Goal: Task Accomplishment & Management: Complete application form

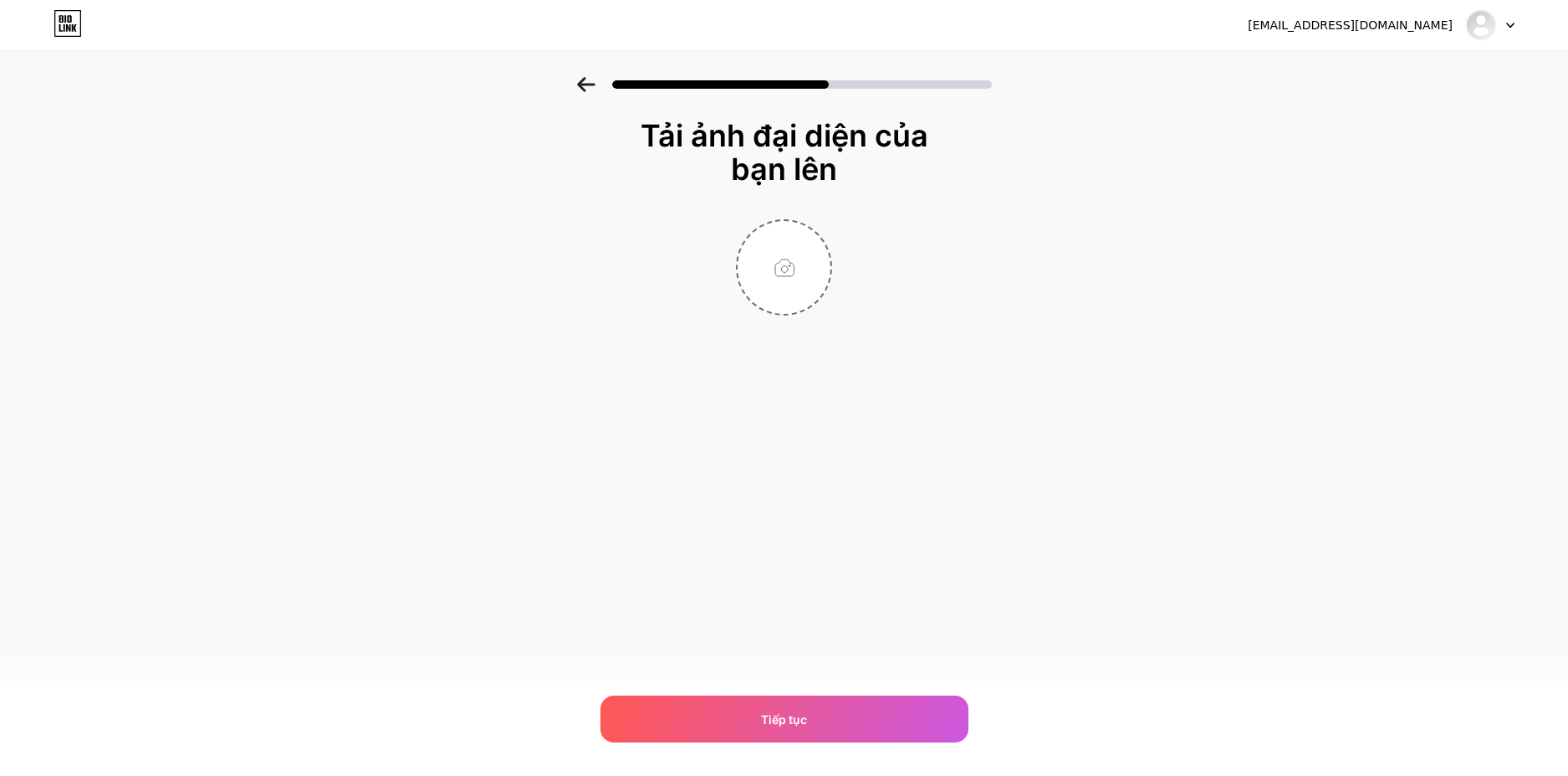
click at [787, 289] on input "file" at bounding box center [784, 268] width 93 height 93
type input "C:\fakepath\Người Dẫn Lối (1).png"
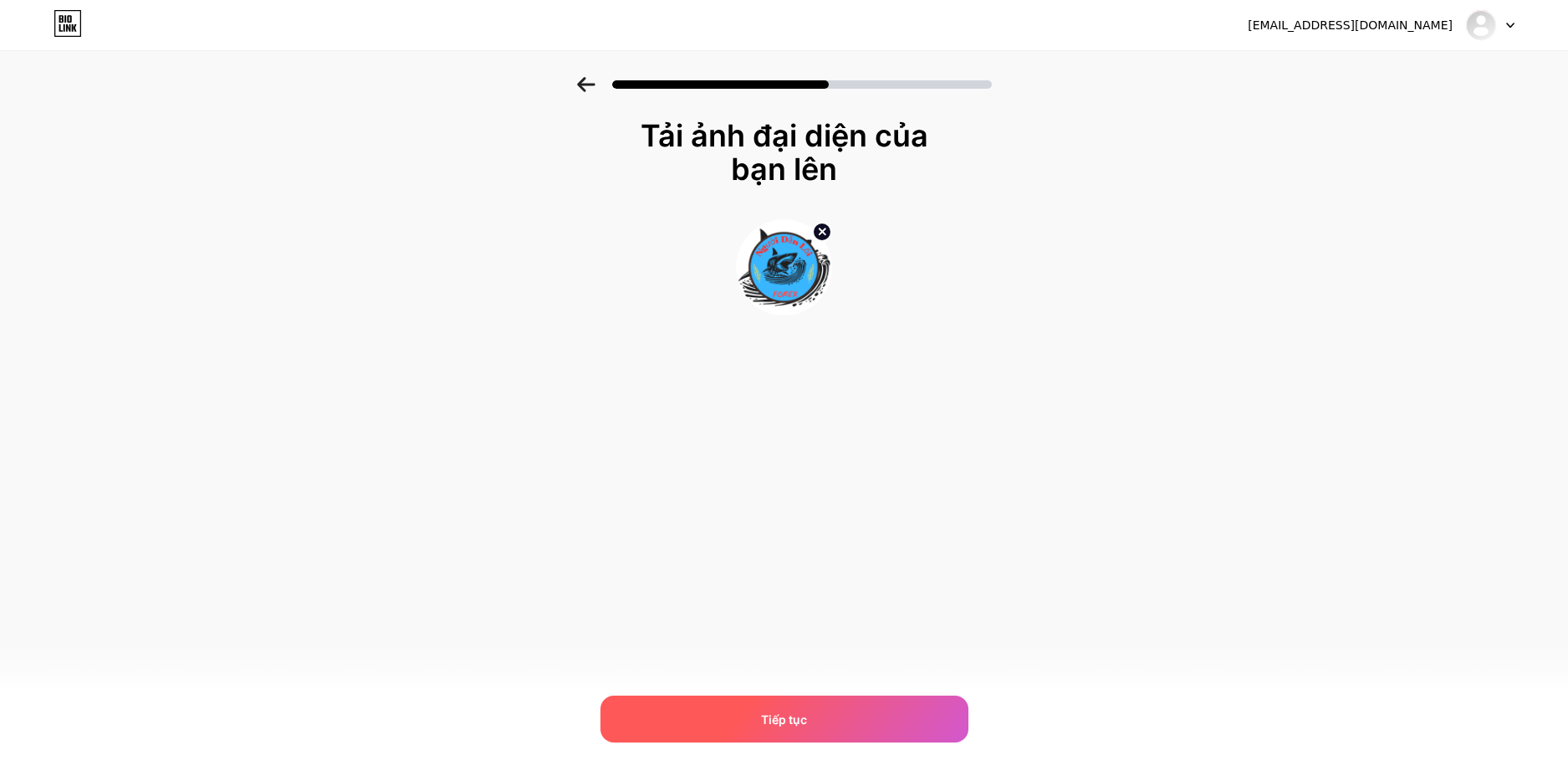
click at [813, 731] on div "Tiếp tục" at bounding box center [785, 719] width 368 height 47
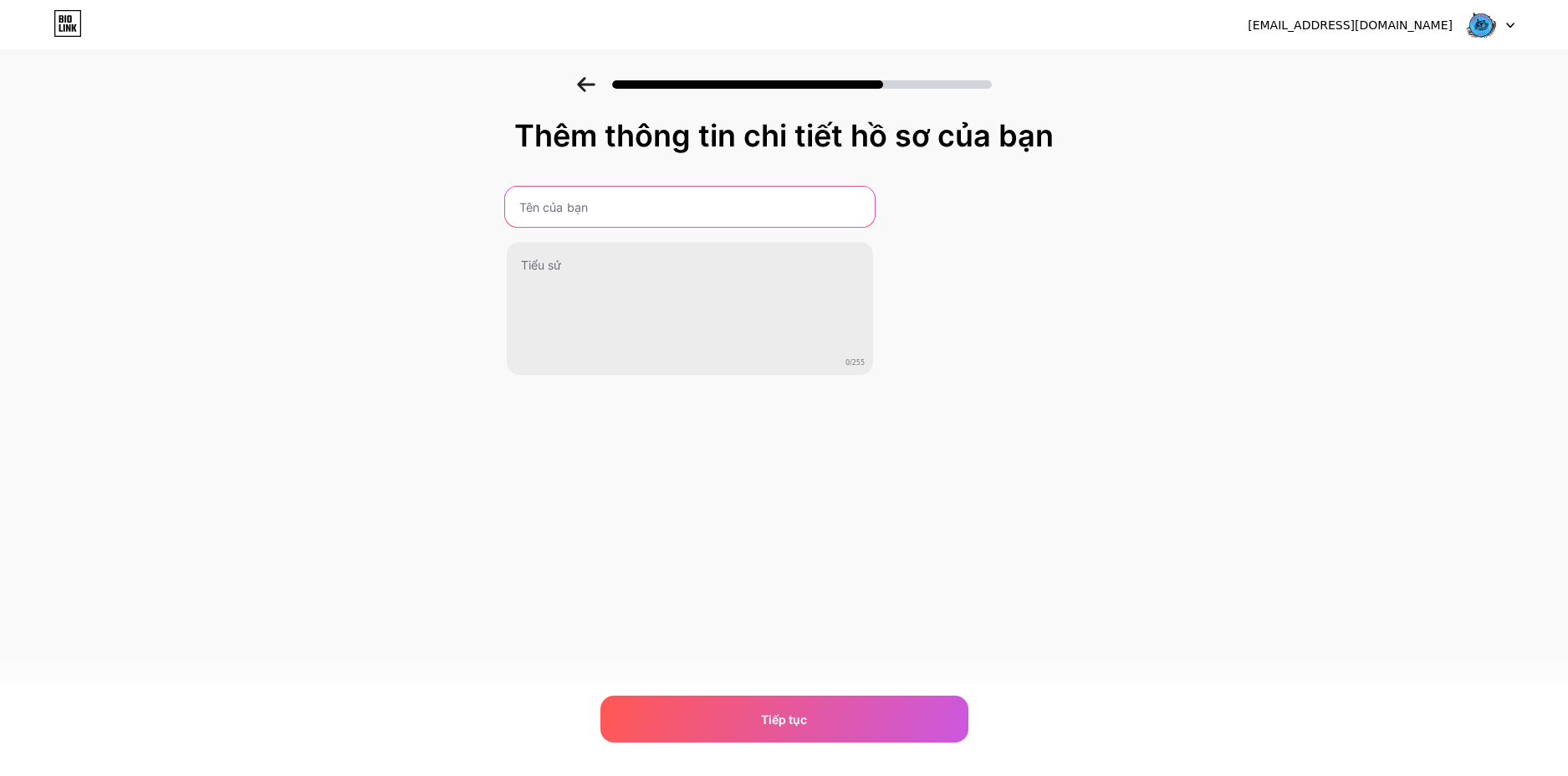
click at [582, 215] on input "text" at bounding box center [691, 207] width 370 height 40
type input "n"
type input "Người Dẫn Lối forex"
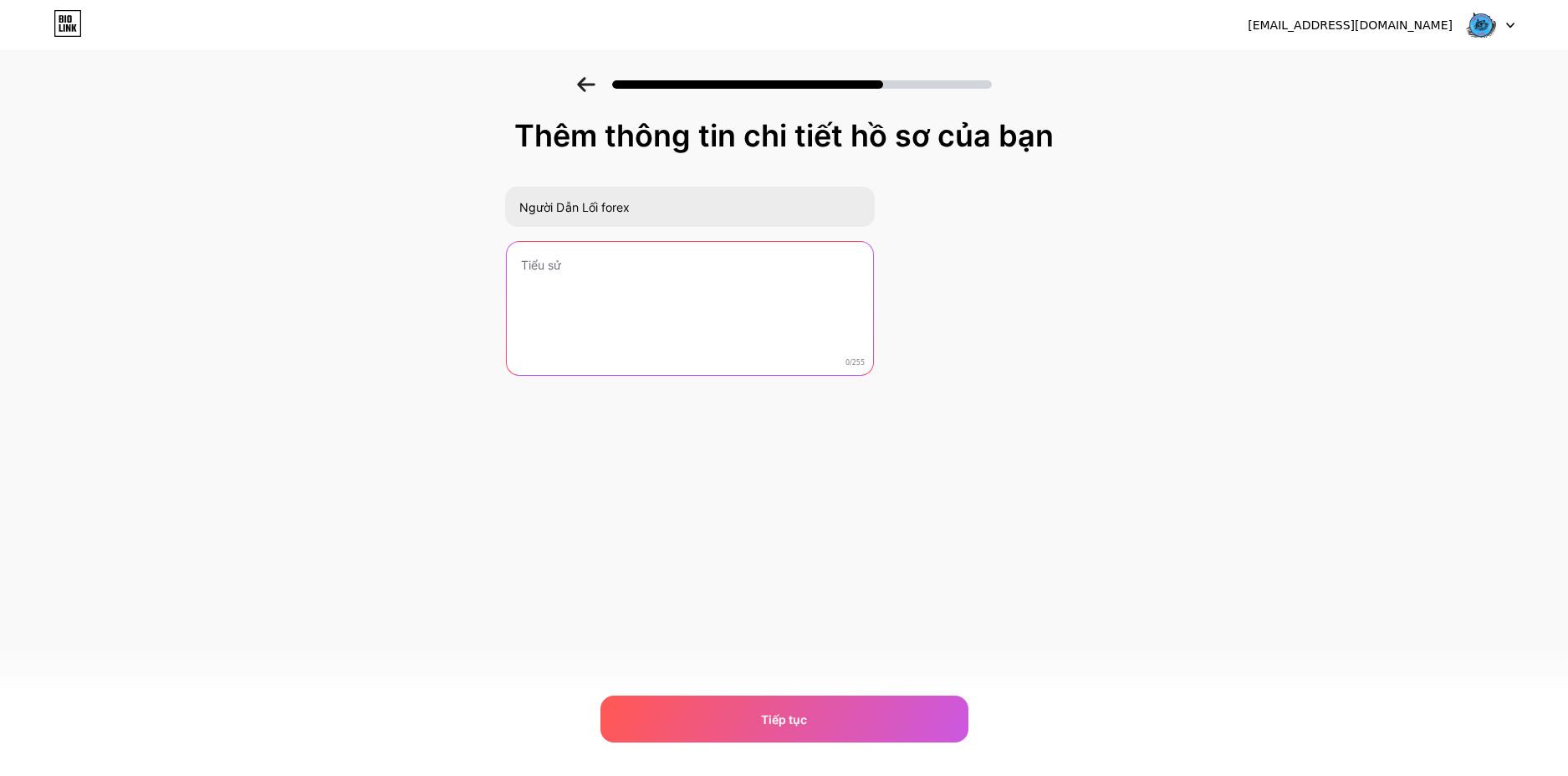
click at [723, 343] on textarea at bounding box center [691, 309] width 367 height 135
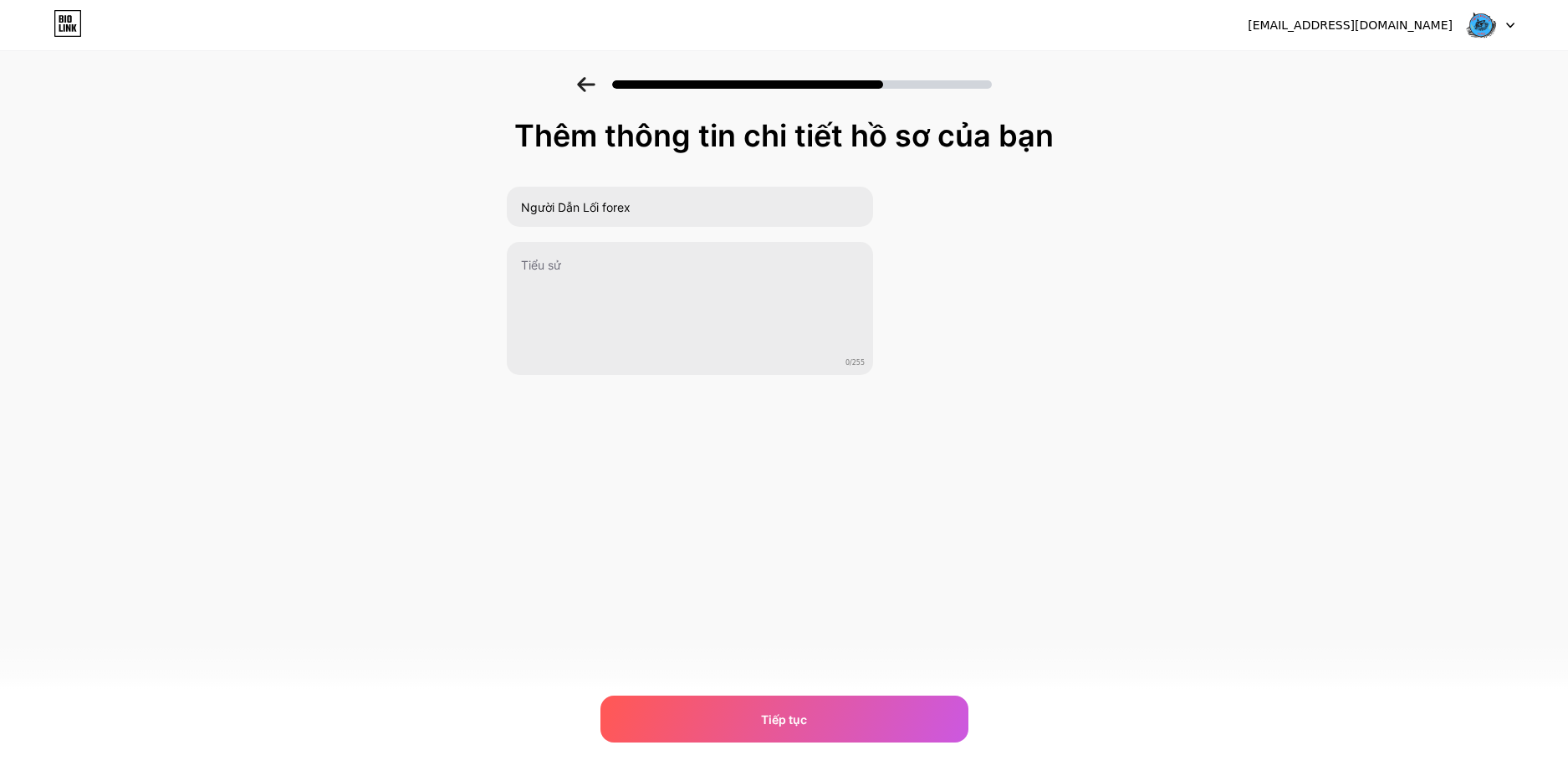
click at [268, 352] on div "Thêm thông tin chi tiết hồ sơ của bạn Người Dẫn Lối forex 0/255 Tiếp tục Lỗi" at bounding box center [784, 268] width 1568 height 382
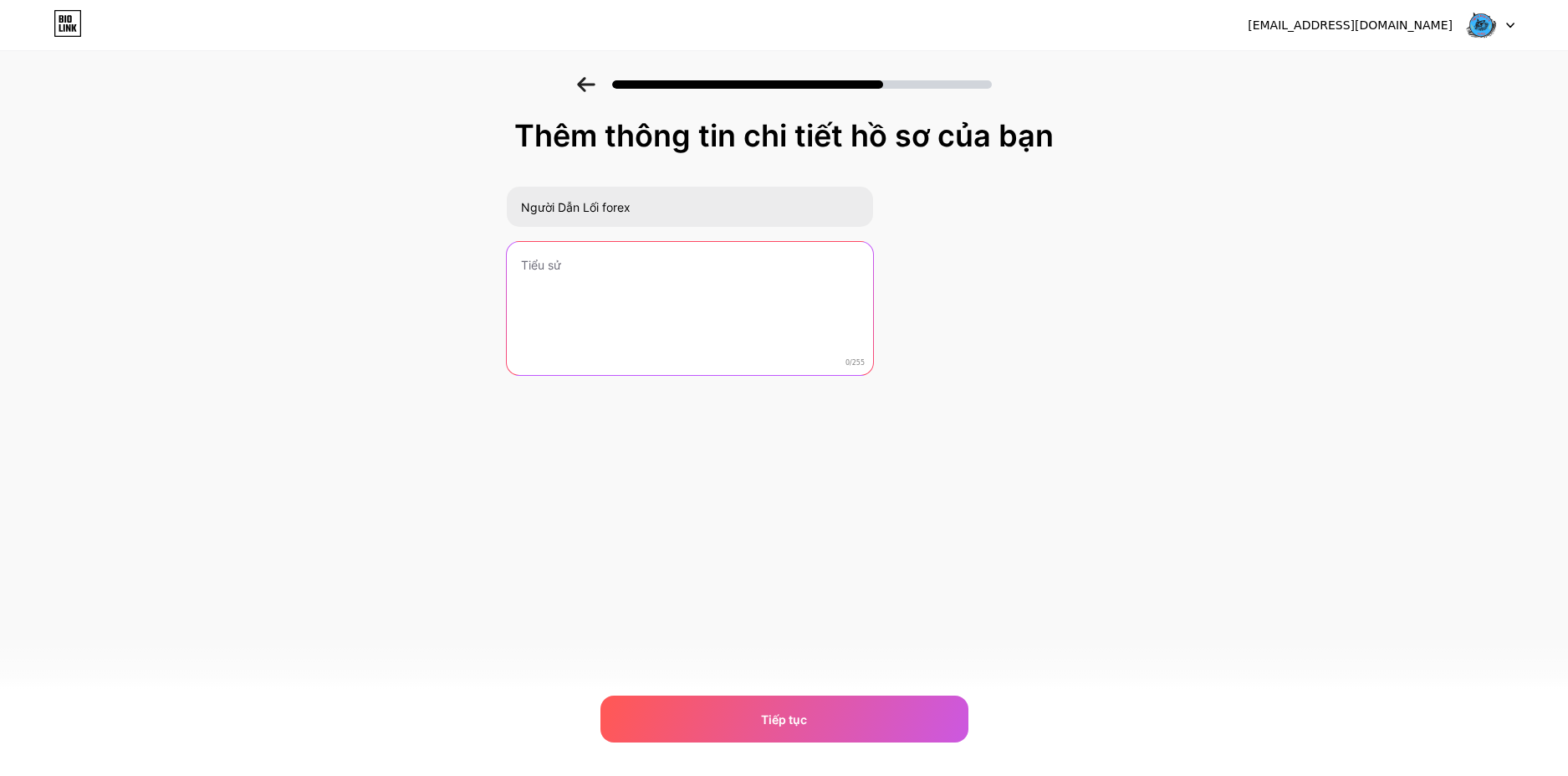
click at [649, 299] on textarea at bounding box center [691, 309] width 367 height 135
click at [649, 299] on textarea at bounding box center [691, 309] width 370 height 136
click at [626, 305] on textarea at bounding box center [691, 309] width 370 height 136
paste textarea "Giao dịch thông minh – giữ vững kỷ luật"
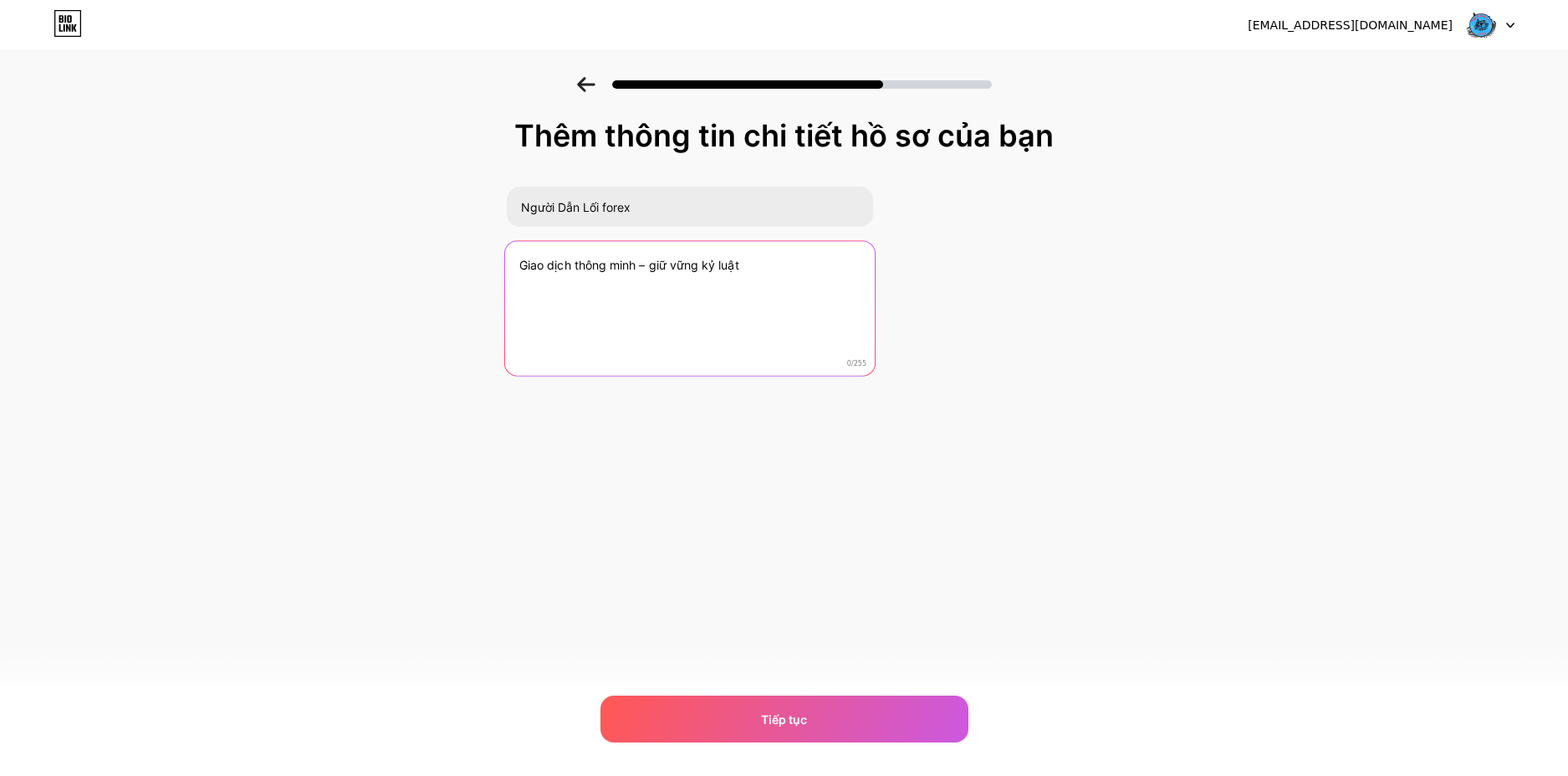
click at [569, 311] on textarea "Giao dịch thông minh – giữ vững kỷ luật" at bounding box center [691, 309] width 370 height 136
click at [648, 311] on textarea "Giao dịch thông minh – giữ vững kỷ luật" at bounding box center [691, 309] width 370 height 136
paste textarea "Minh bạch, thực tế, không “đánh bóng"
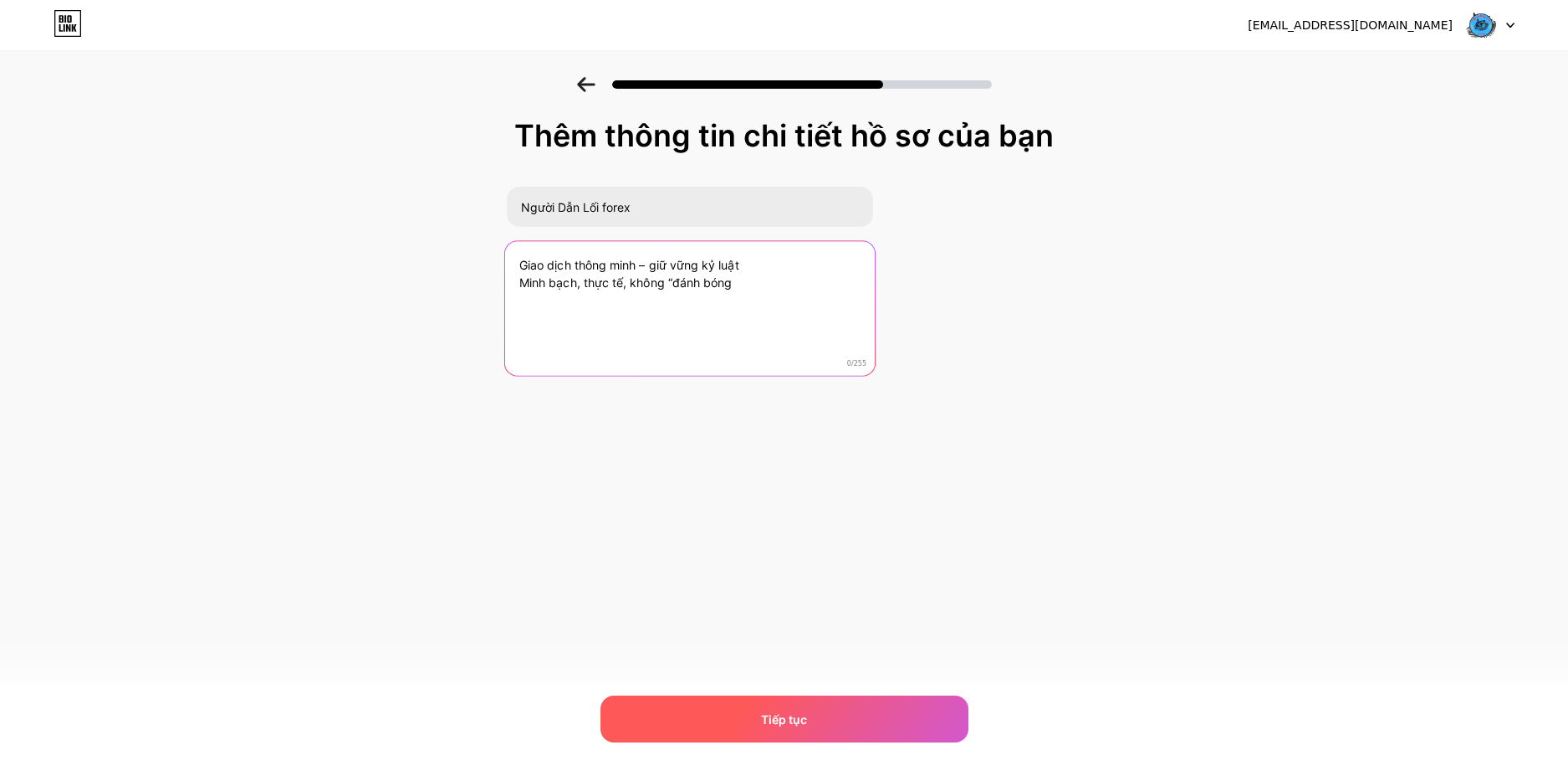
type textarea "Giao dịch thông minh – giữ vững kỷ luật Minh bạch, thực tế, không “đánh bóng"
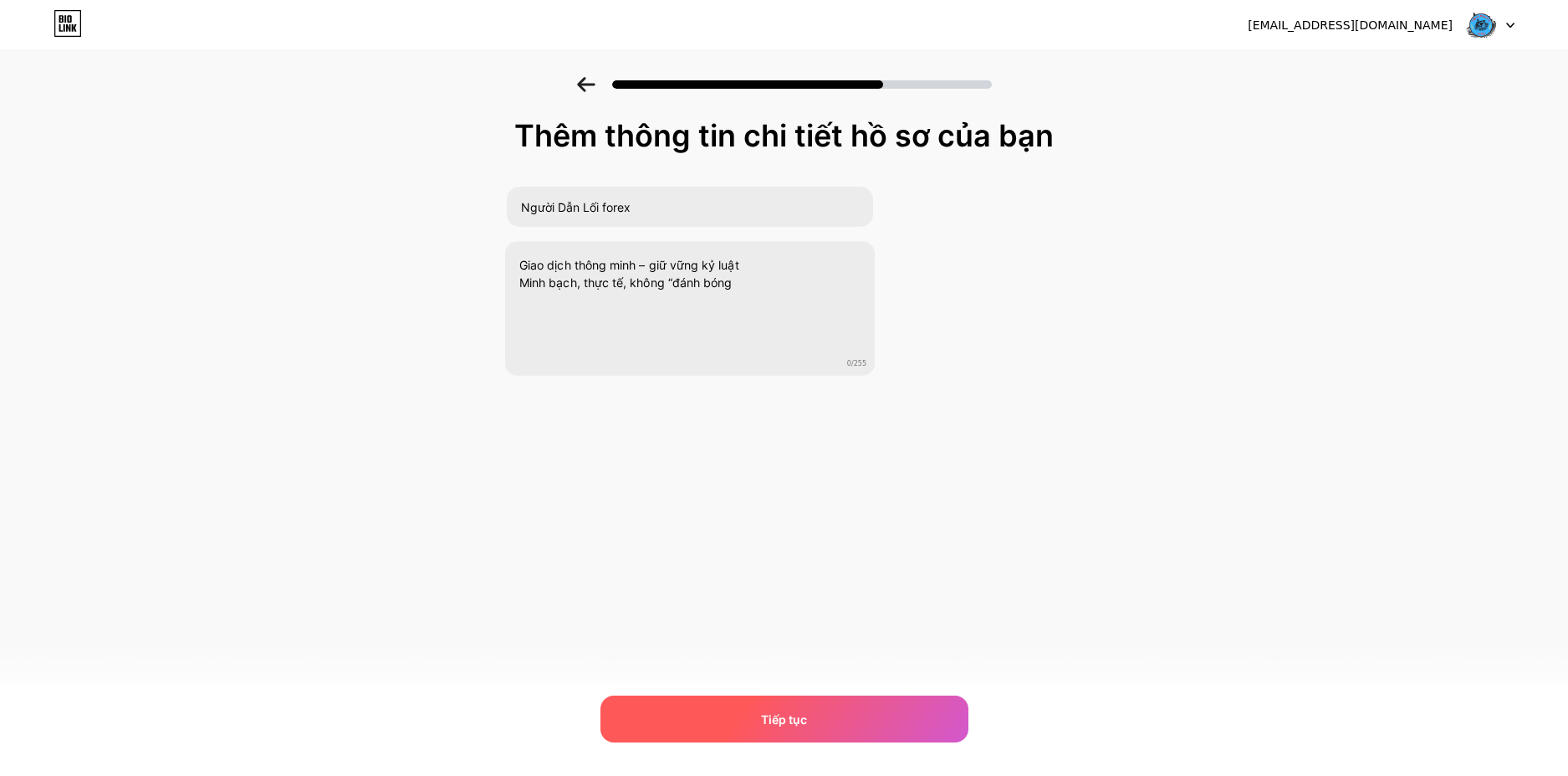
click at [813, 726] on div "Tiếp tục" at bounding box center [785, 719] width 368 height 47
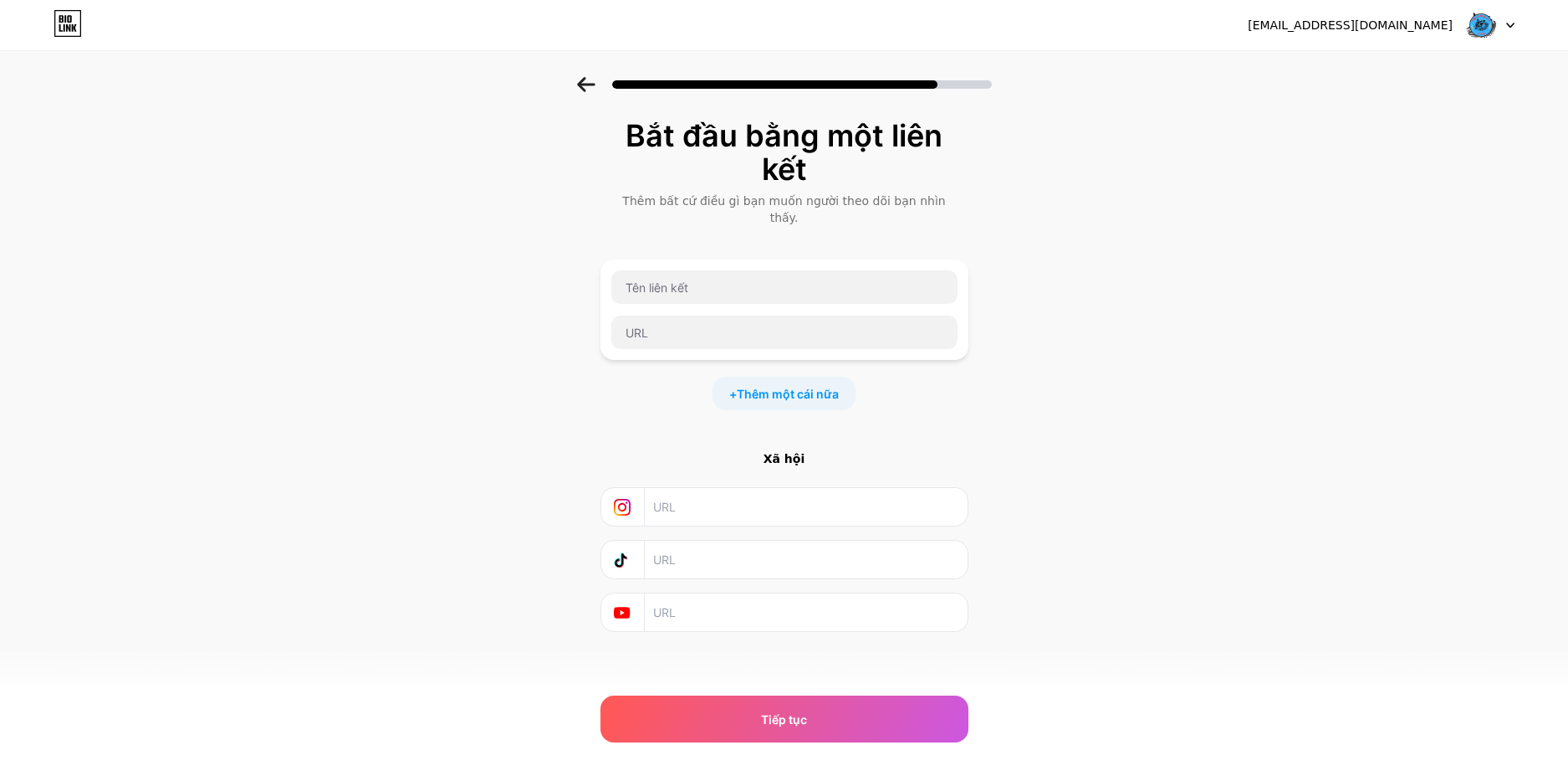
click at [672, 540] on input "text" at bounding box center [805, 559] width 304 height 38
click at [780, 277] on input "text" at bounding box center [785, 287] width 347 height 34
click at [803, 282] on input "text" at bounding box center [785, 287] width 347 height 34
click at [705, 274] on input "text" at bounding box center [785, 287] width 347 height 34
click at [1198, 667] on div "Bắt đầu bằng một liên kết Thêm bất cứ điều gì bạn muốn người theo dõi bạn nhìn …" at bounding box center [784, 396] width 1568 height 639
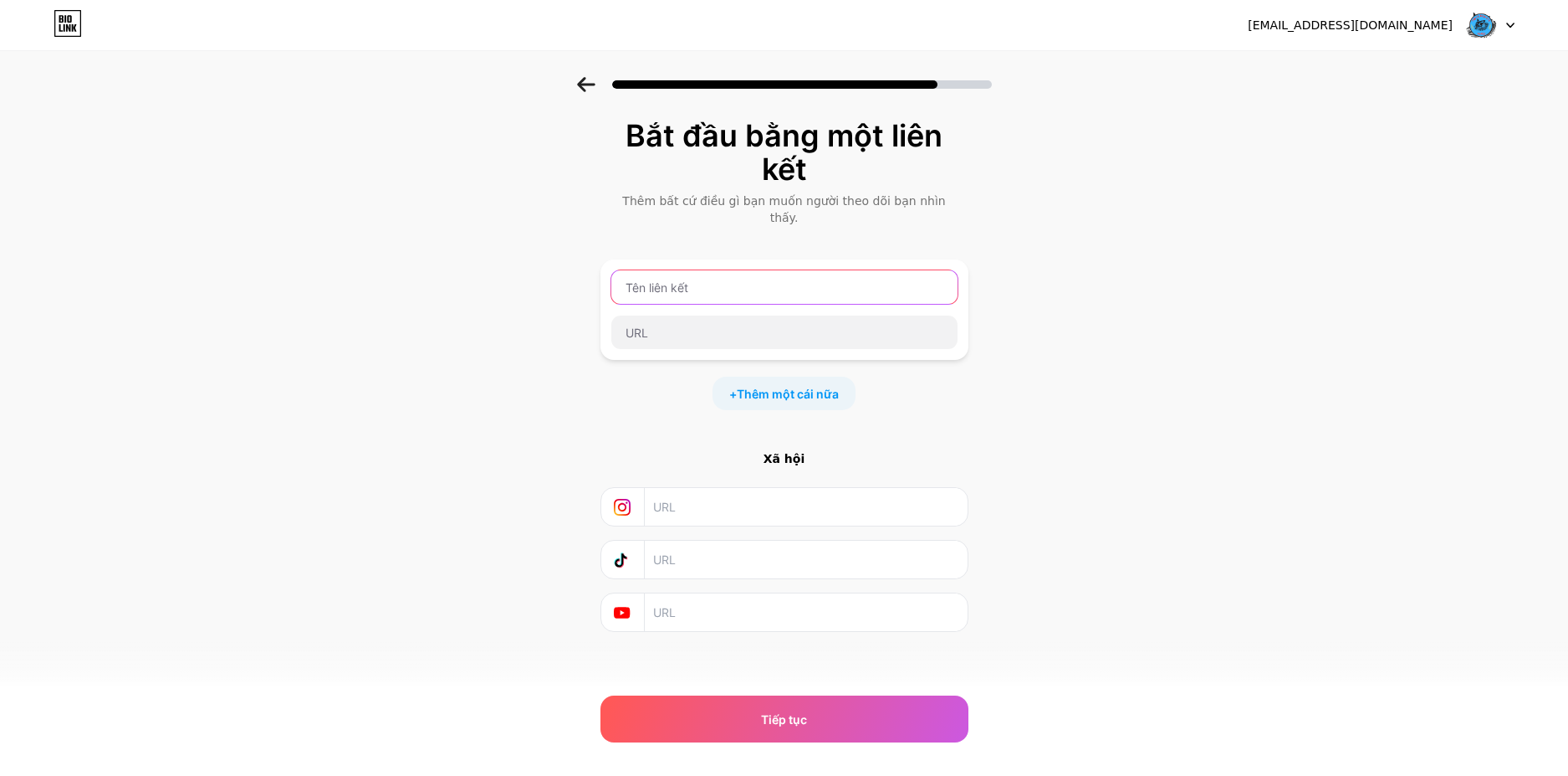
click at [745, 276] on input "text" at bounding box center [785, 287] width 347 height 34
paste input "https://t.me/nguoidanloifx"
type input "https://t.me/nguoidanloifx"
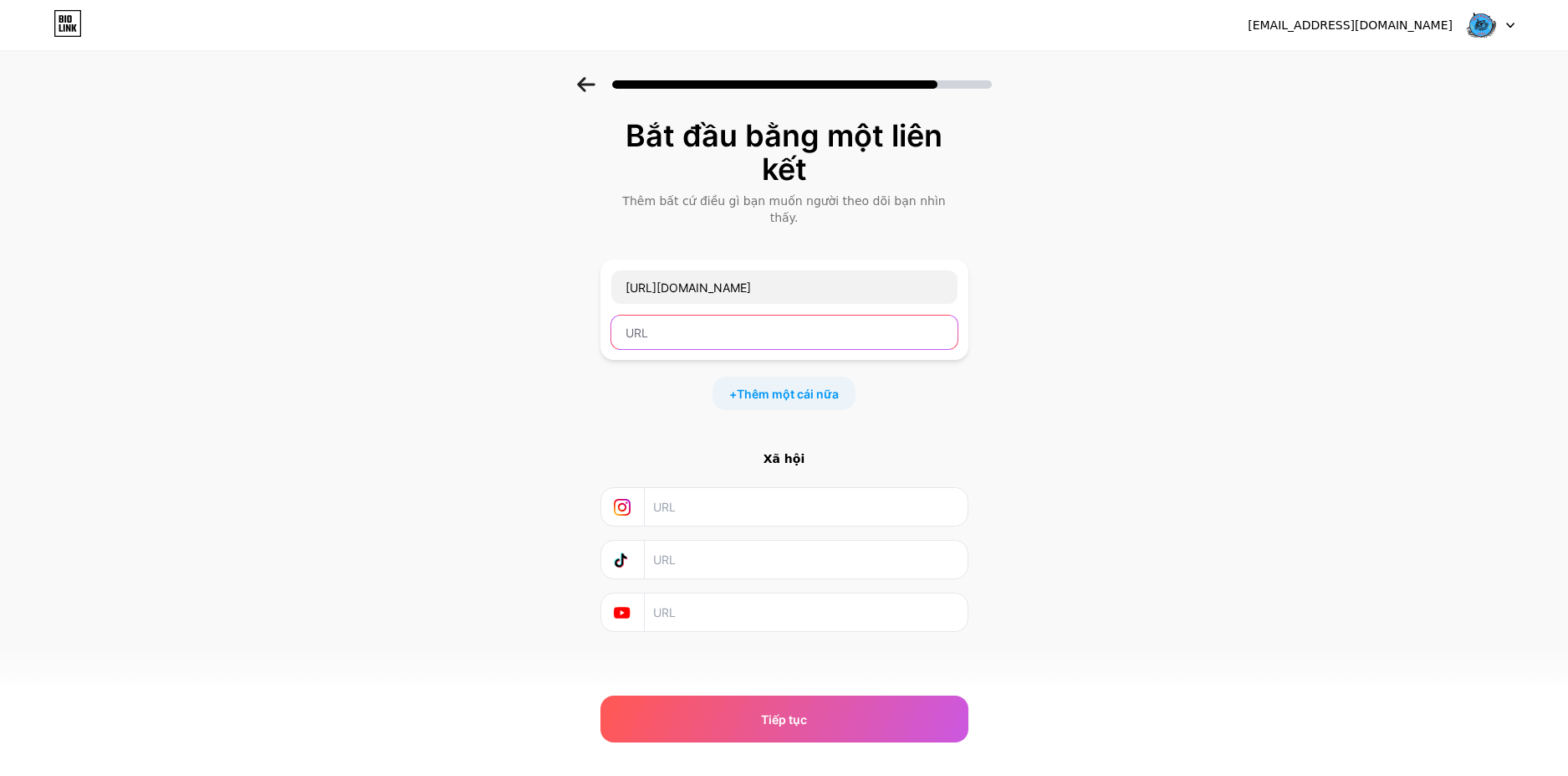
click at [709, 318] on input "text" at bounding box center [785, 332] width 347 height 34
paste input "https://t.me/nguoidanloiforex1"
type input "https://t.me/nguoidanloiforex1"
click at [788, 386] on font "Thêm một cái nữa" at bounding box center [787, 393] width 102 height 14
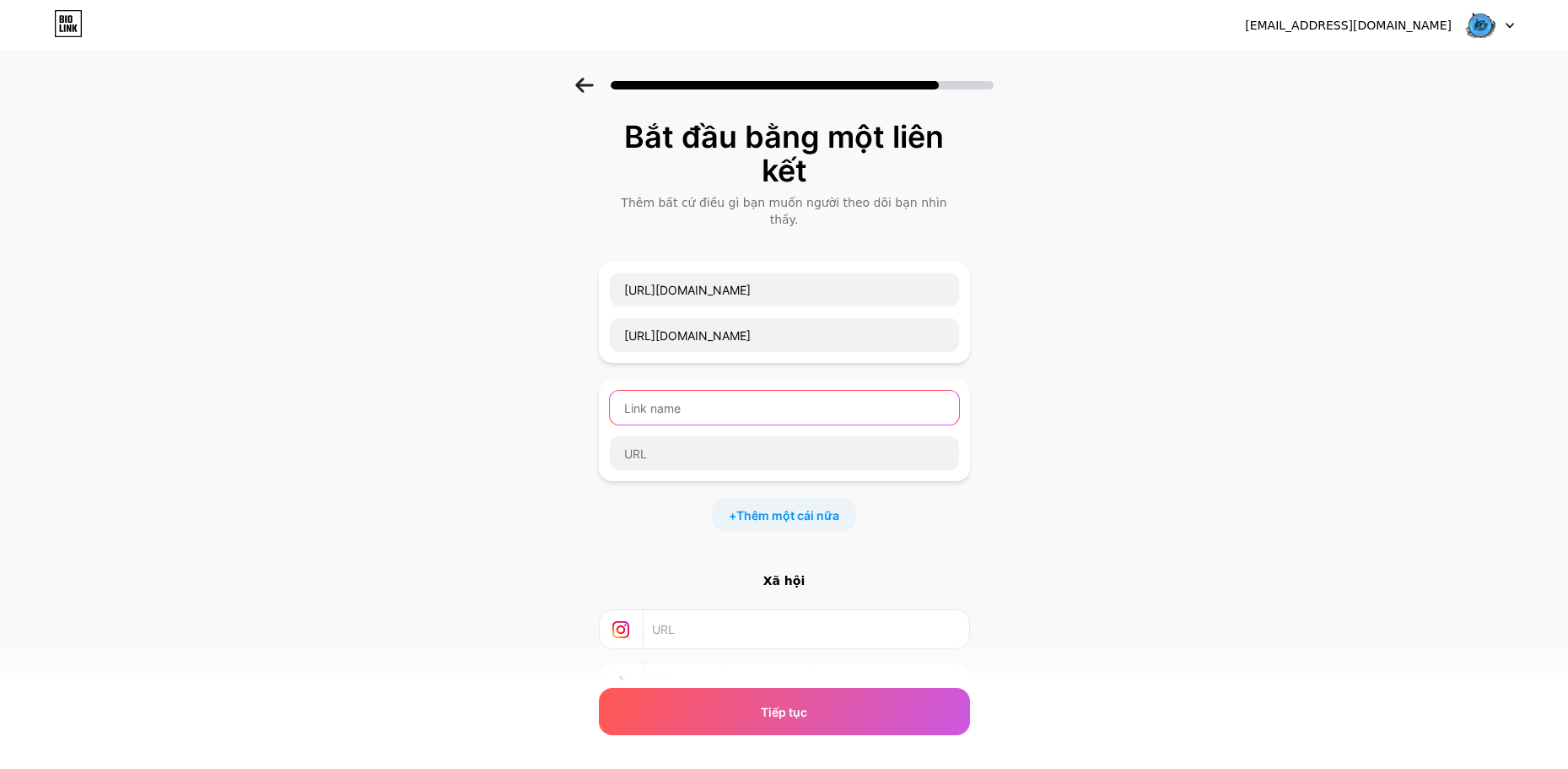
click at [731, 401] on input "text" at bounding box center [785, 407] width 350 height 34
click at [263, 228] on div "Bắt đầu bằng một liên kết Thêm bất cứ điều gì bạn muốn người theo dõi bạn nhìn …" at bounding box center [784, 458] width 1568 height 762
click at [702, 396] on input "text" at bounding box center [785, 407] width 350 height 34
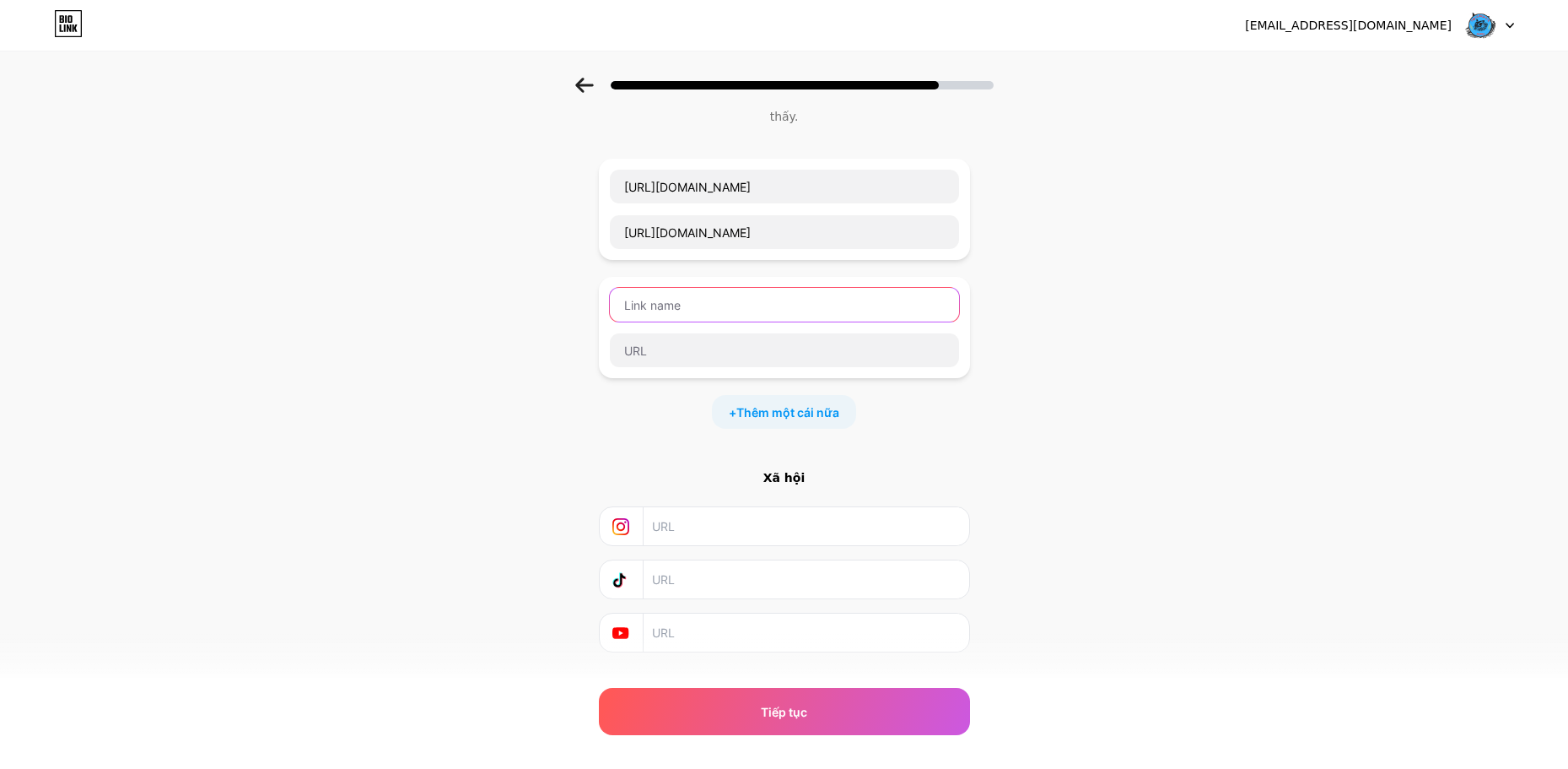
scroll to position [121, 0]
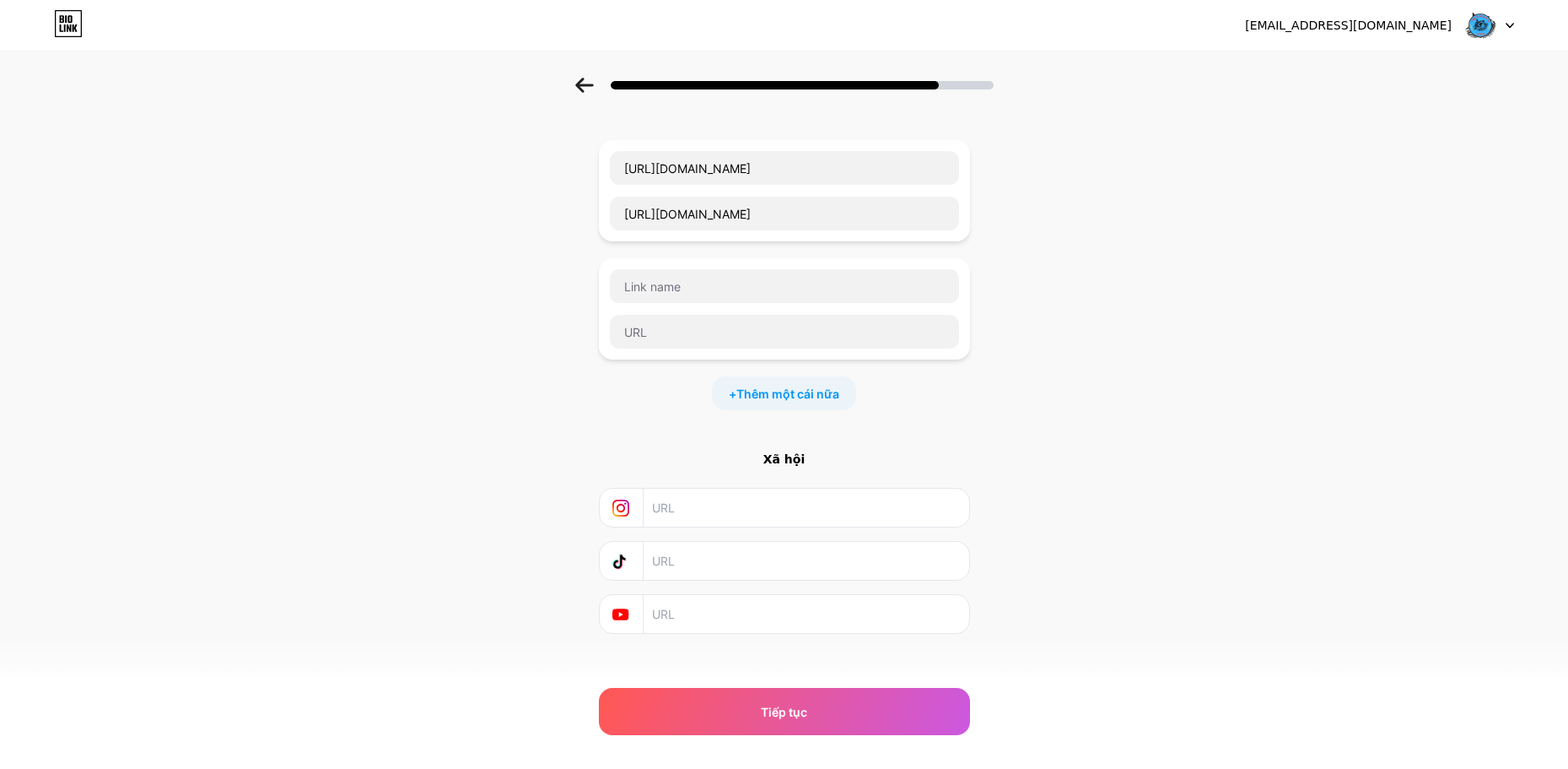
click at [724, 542] on input "text" at bounding box center [805, 560] width 306 height 38
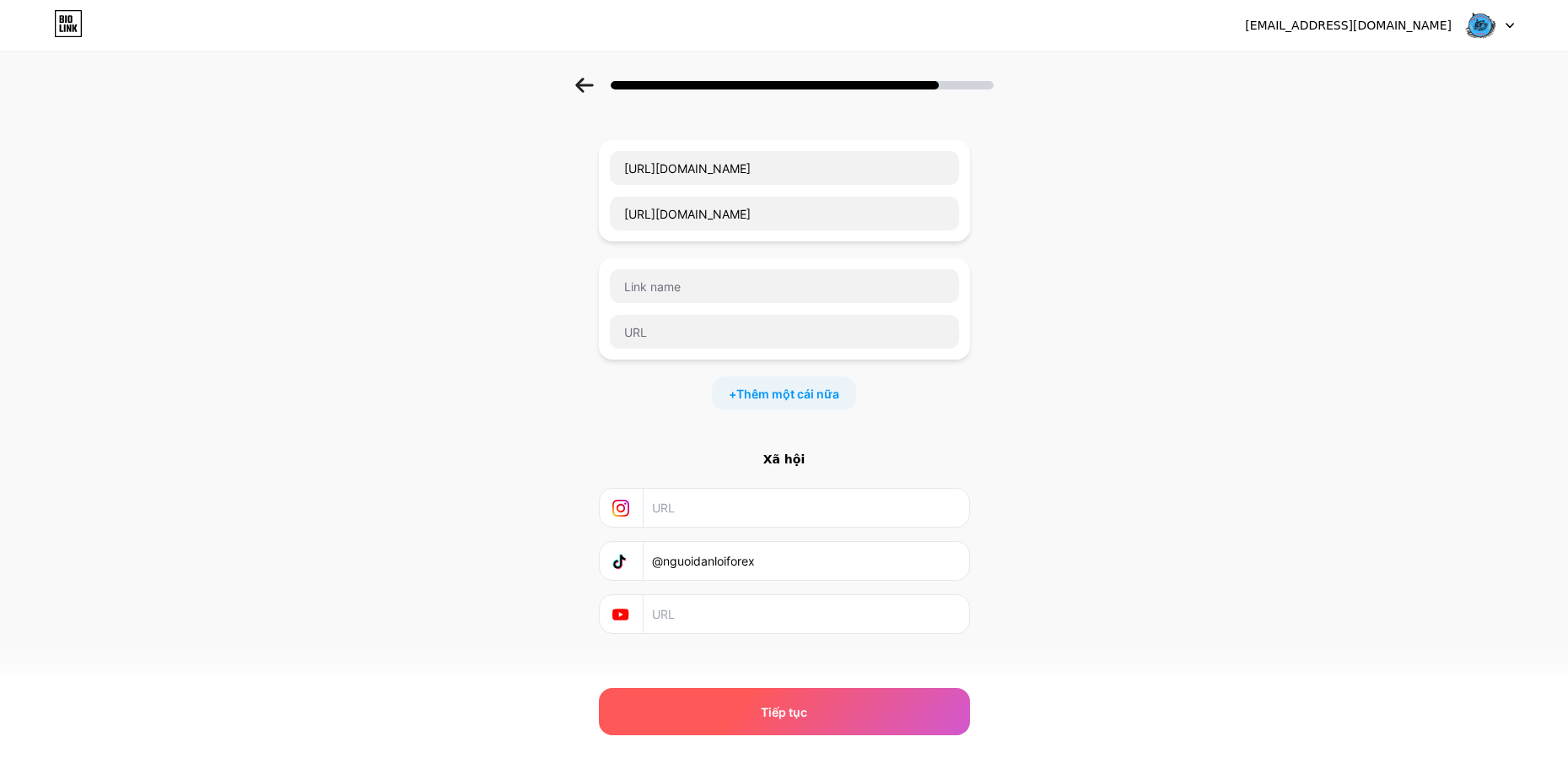
type input "@nguoidanloiforex"
click at [808, 717] on font "Tiếp tục" at bounding box center [784, 711] width 47 height 14
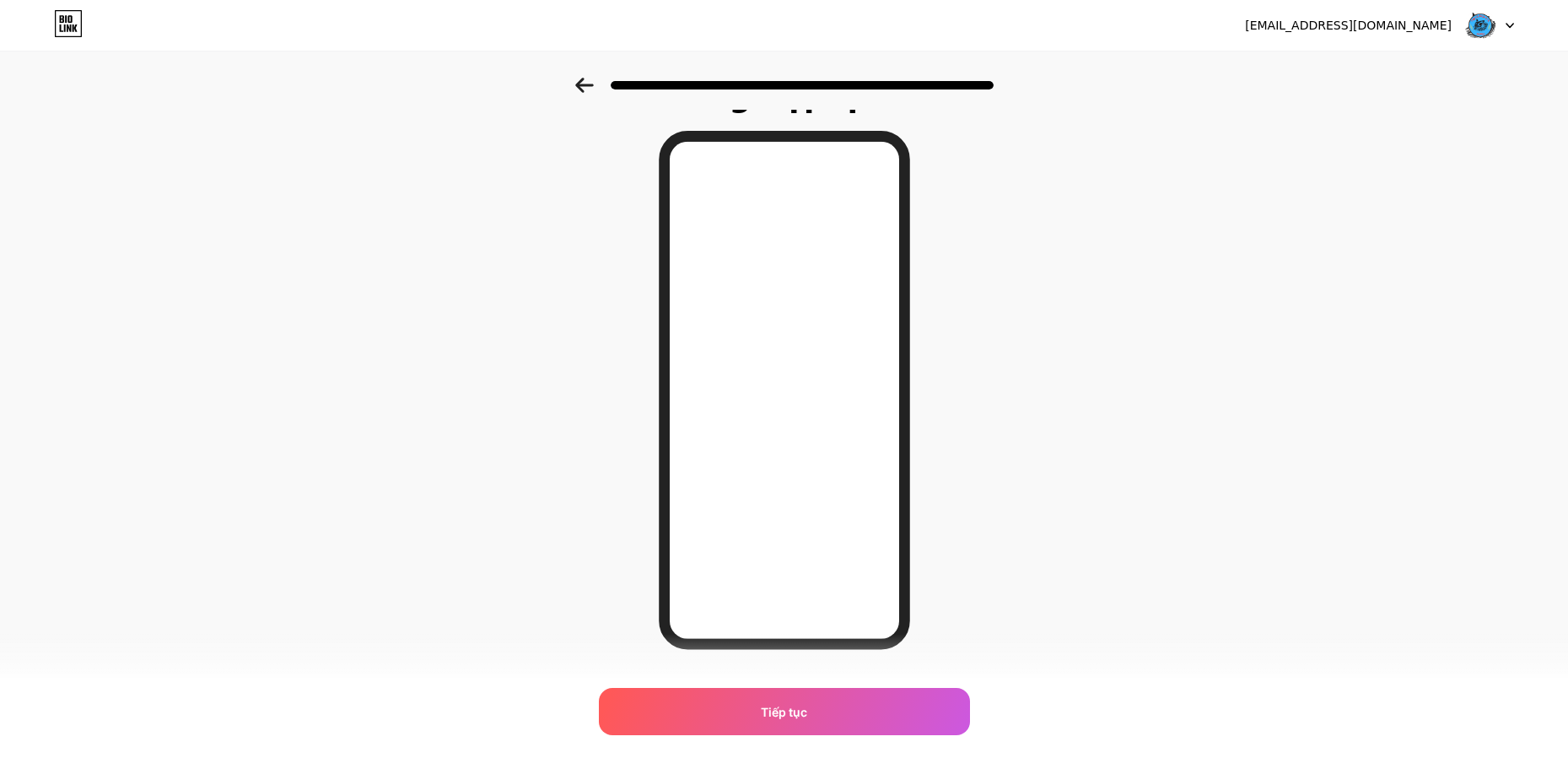
scroll to position [79, 0]
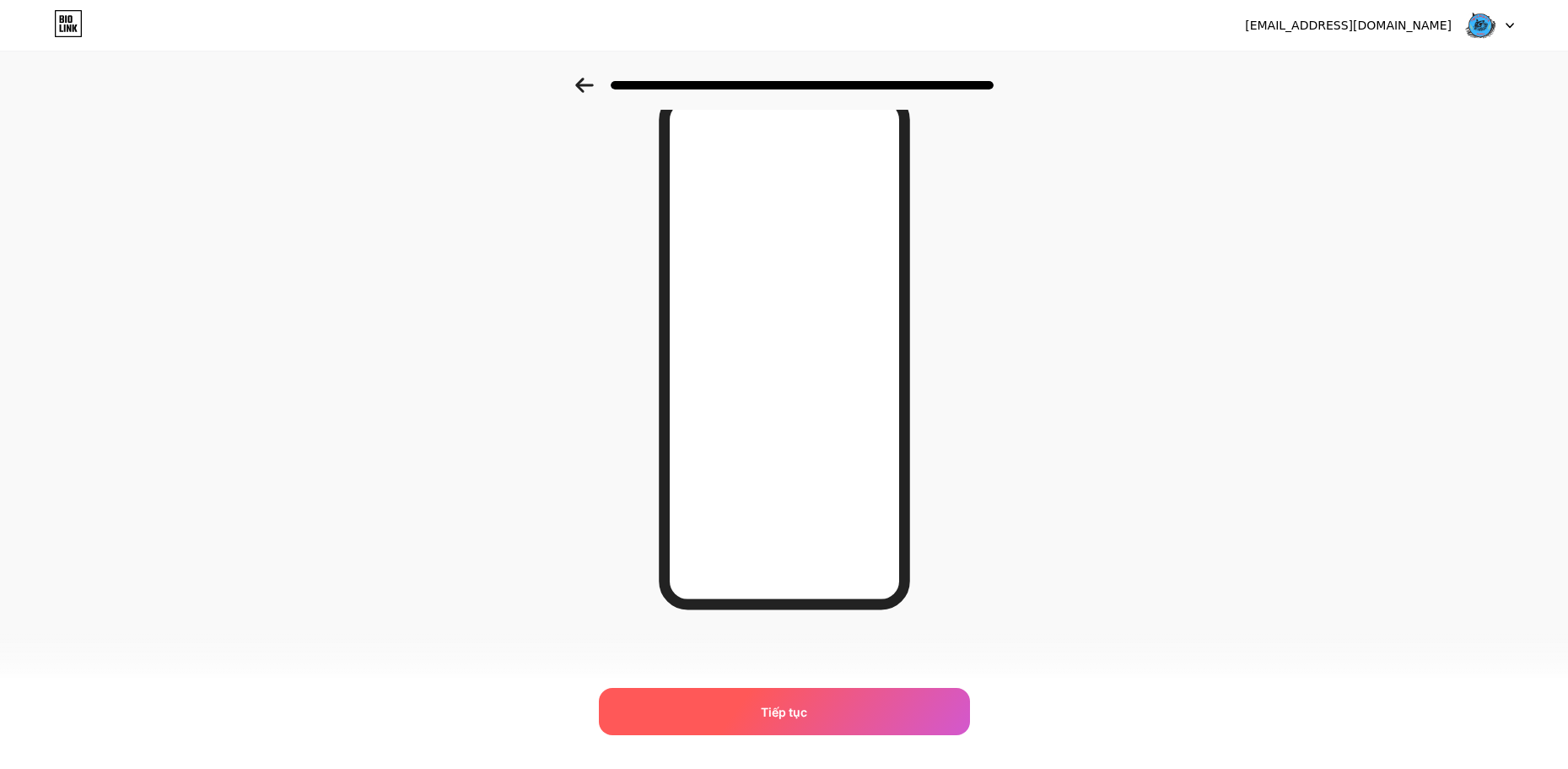
click at [830, 706] on div "Tiếp tục" at bounding box center [785, 711] width 372 height 48
